Goal: Task Accomplishment & Management: Complete application form

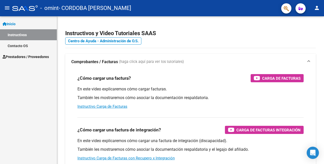
click at [17, 32] on link "Instructivos" at bounding box center [28, 34] width 57 height 11
click at [25, 57] on span "Prestadores / Proveedores" at bounding box center [26, 57] width 46 height 6
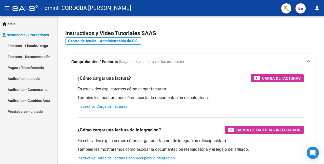
click at [27, 45] on link "Facturas - Listado/Carga" at bounding box center [28, 45] width 57 height 11
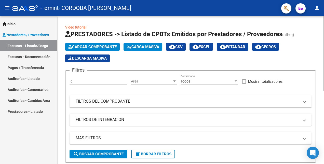
click at [105, 47] on span "Cargar Comprobante" at bounding box center [92, 47] width 48 height 5
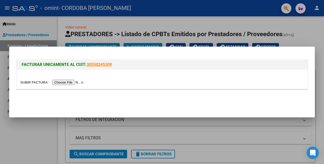
click at [69, 81] on input "file" at bounding box center [52, 82] width 64 height 5
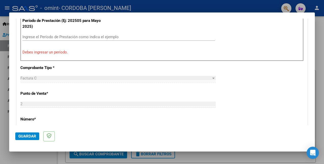
scroll to position [165, 0]
click at [58, 38] on input "Ingrese el Período de Prestación como indica el ejemplo" at bounding box center [118, 36] width 193 height 5
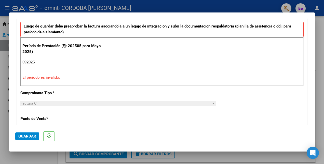
click at [48, 57] on div "Período de Prestación (Ej: 202505 para [DATE]) 092025 Ingrese el Período de Pre…" at bounding box center [161, 61] width 283 height 49
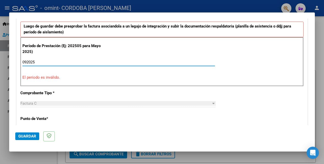
click at [46, 62] on input "092025" at bounding box center [118, 62] width 193 height 5
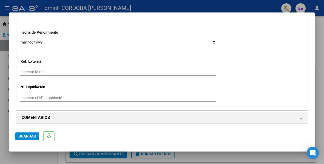
scroll to position [330, 0]
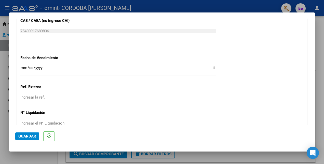
type input "202509"
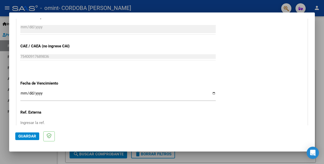
scroll to position [356, 0]
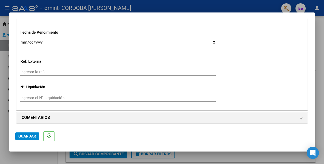
click at [210, 41] on input "Ingresar la fecha" at bounding box center [118, 44] width 196 height 8
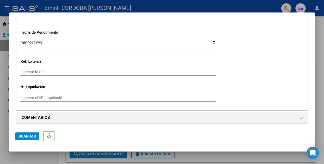
type input "[DATE]"
click at [28, 135] on span "Guardar" at bounding box center [27, 136] width 18 height 5
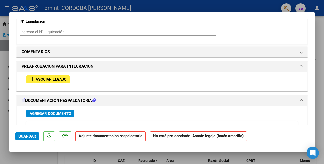
scroll to position [433, 0]
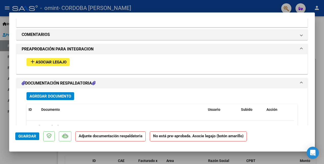
click at [54, 61] on span "Asociar Legajo" at bounding box center [51, 62] width 31 height 5
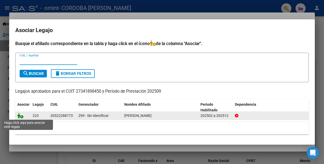
click at [21, 117] on icon at bounding box center [20, 116] width 6 height 6
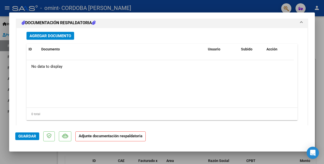
scroll to position [574, 0]
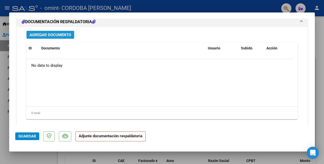
click at [64, 35] on span "Agregar Documento" at bounding box center [51, 35] width 42 height 5
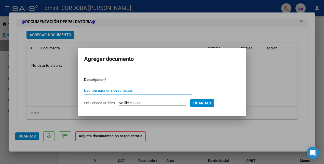
click at [113, 90] on input "Escriba aquí una descripcion" at bounding box center [138, 90] width 108 height 5
click at [133, 102] on input "Seleccionar Archivo" at bounding box center [153, 103] width 68 height 5
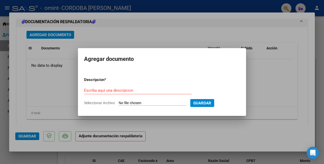
type input "C:\fakepath\Planilla de asistencia Moro.jpeg"
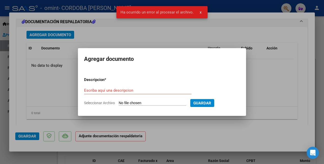
click at [153, 103] on input "Seleccionar Archivo" at bounding box center [153, 103] width 68 height 5
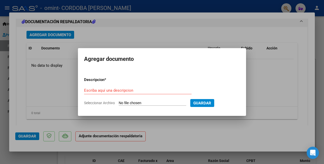
type input "C:\fakepath\Planilla de asistencia Moro.jpeg"
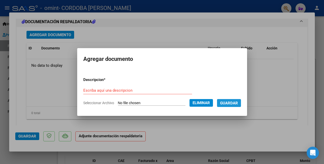
click at [229, 102] on span "Guardar" at bounding box center [229, 103] width 18 height 5
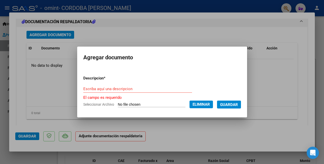
click at [118, 88] on input "Escriba aquí una descripcion" at bounding box center [137, 89] width 109 height 5
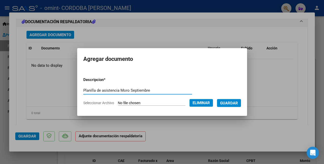
type input "Planilla de asistencia Moro Septiembre"
click at [226, 102] on span "Guardar" at bounding box center [229, 103] width 18 height 5
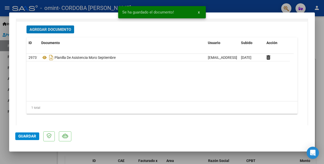
scroll to position [582, 0]
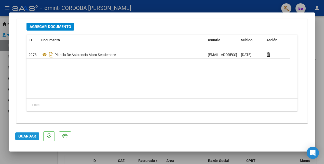
click at [25, 136] on span "Guardar" at bounding box center [27, 136] width 18 height 5
click at [28, 136] on span "Guardar" at bounding box center [27, 136] width 18 height 5
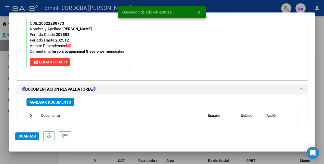
scroll to position [455, 0]
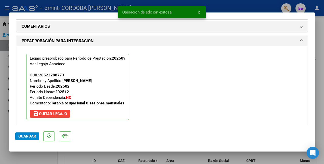
click at [132, 156] on div at bounding box center [162, 82] width 324 height 164
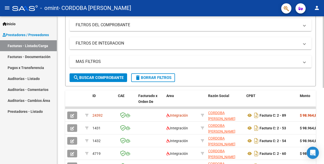
scroll to position [25, 0]
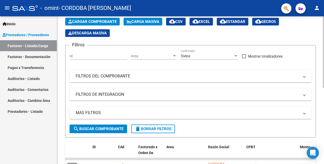
click at [324, 41] on html "menu - omint - CORDOBA [PERSON_NAME] person Inicio Instructivos Contacto OS Pre…" at bounding box center [162, 82] width 324 height 164
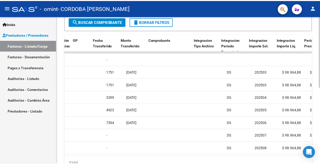
scroll to position [0, 467]
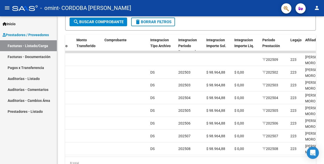
click at [316, 10] on mat-icon "person" at bounding box center [317, 8] width 6 height 6
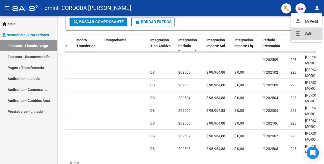
click at [311, 33] on button "exit_to_app Salir" at bounding box center [306, 34] width 31 height 12
